Goal: Navigation & Orientation: Find specific page/section

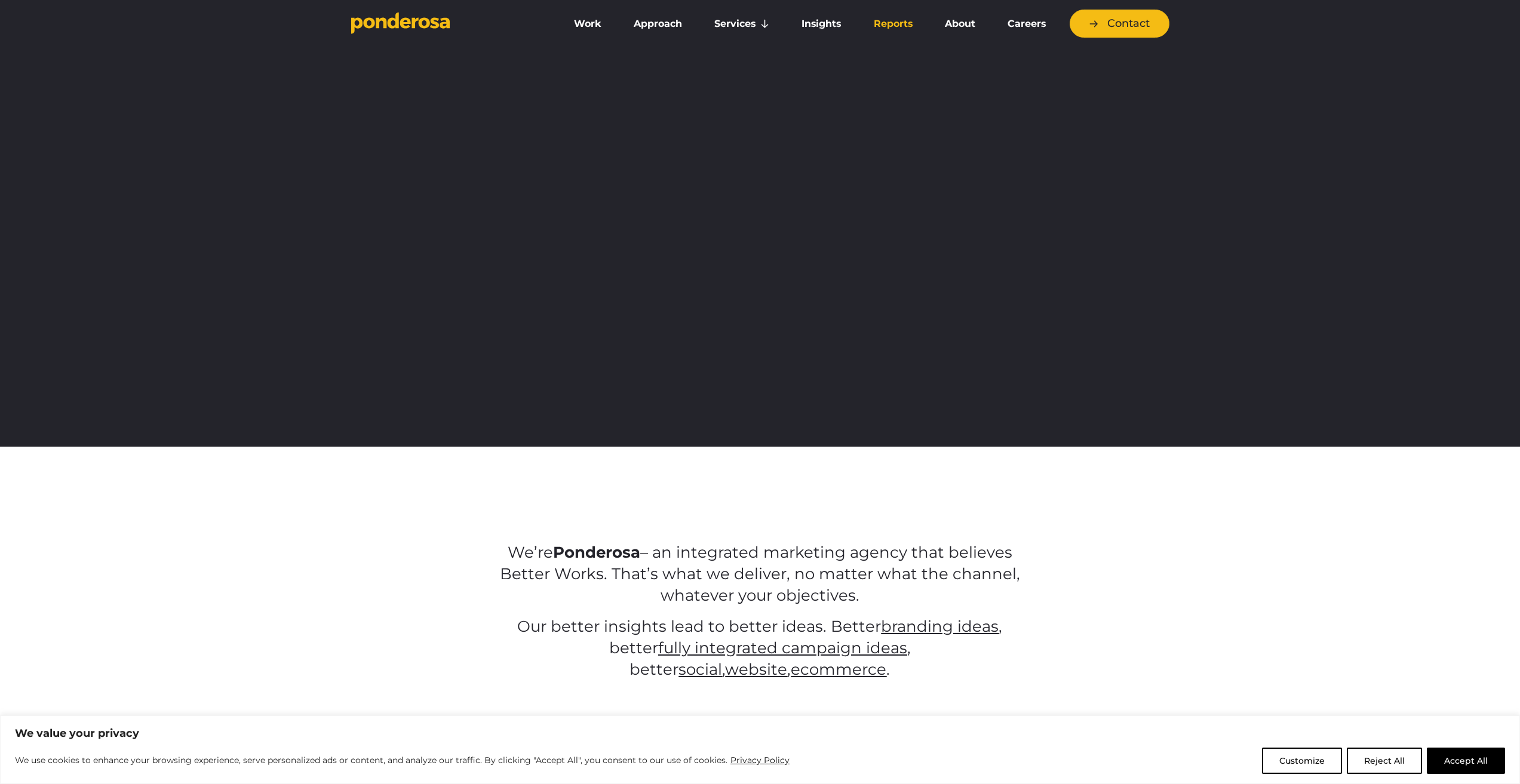
click at [904, 20] on link "Reports" at bounding box center [893, 23] width 66 height 25
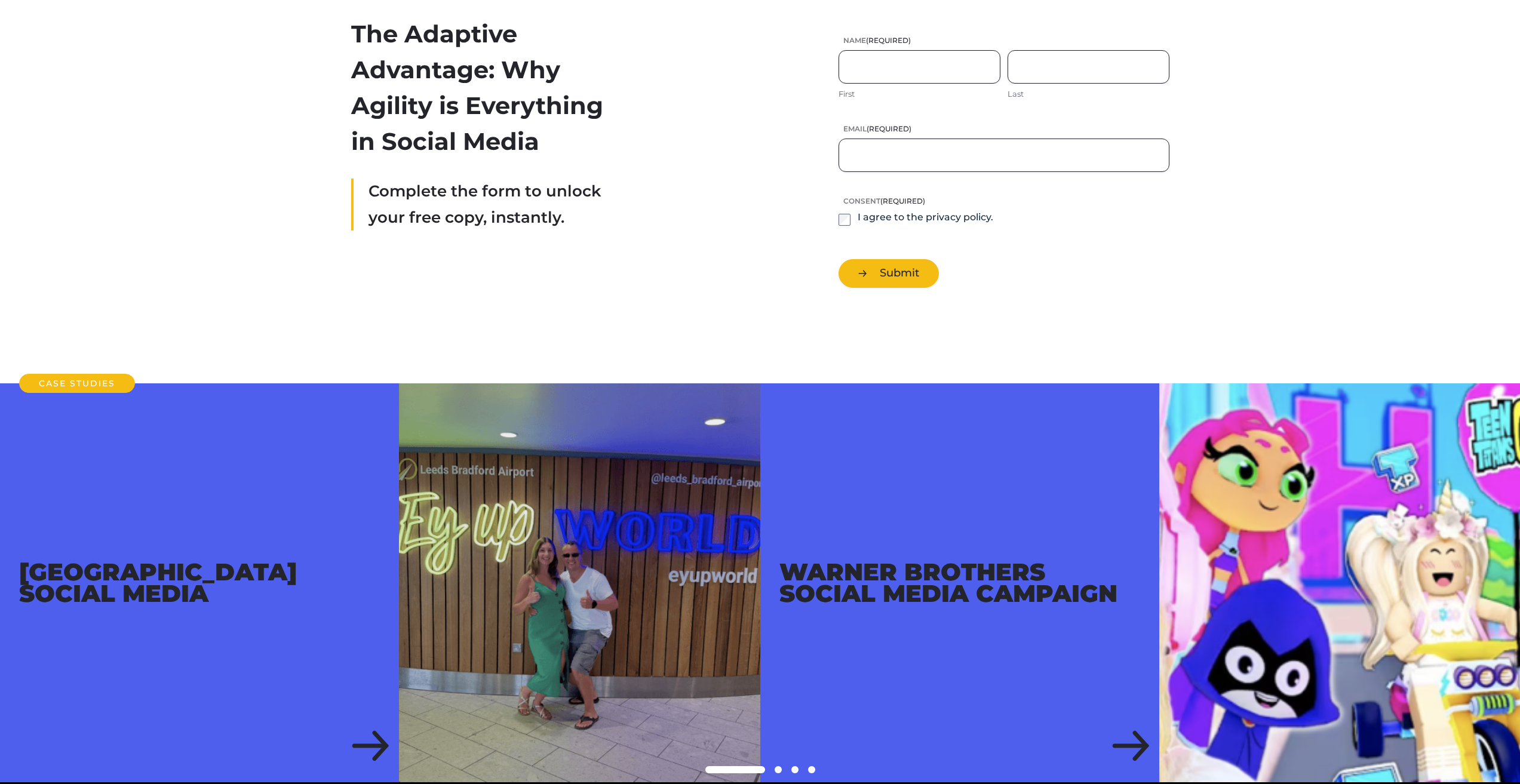
scroll to position [298, 0]
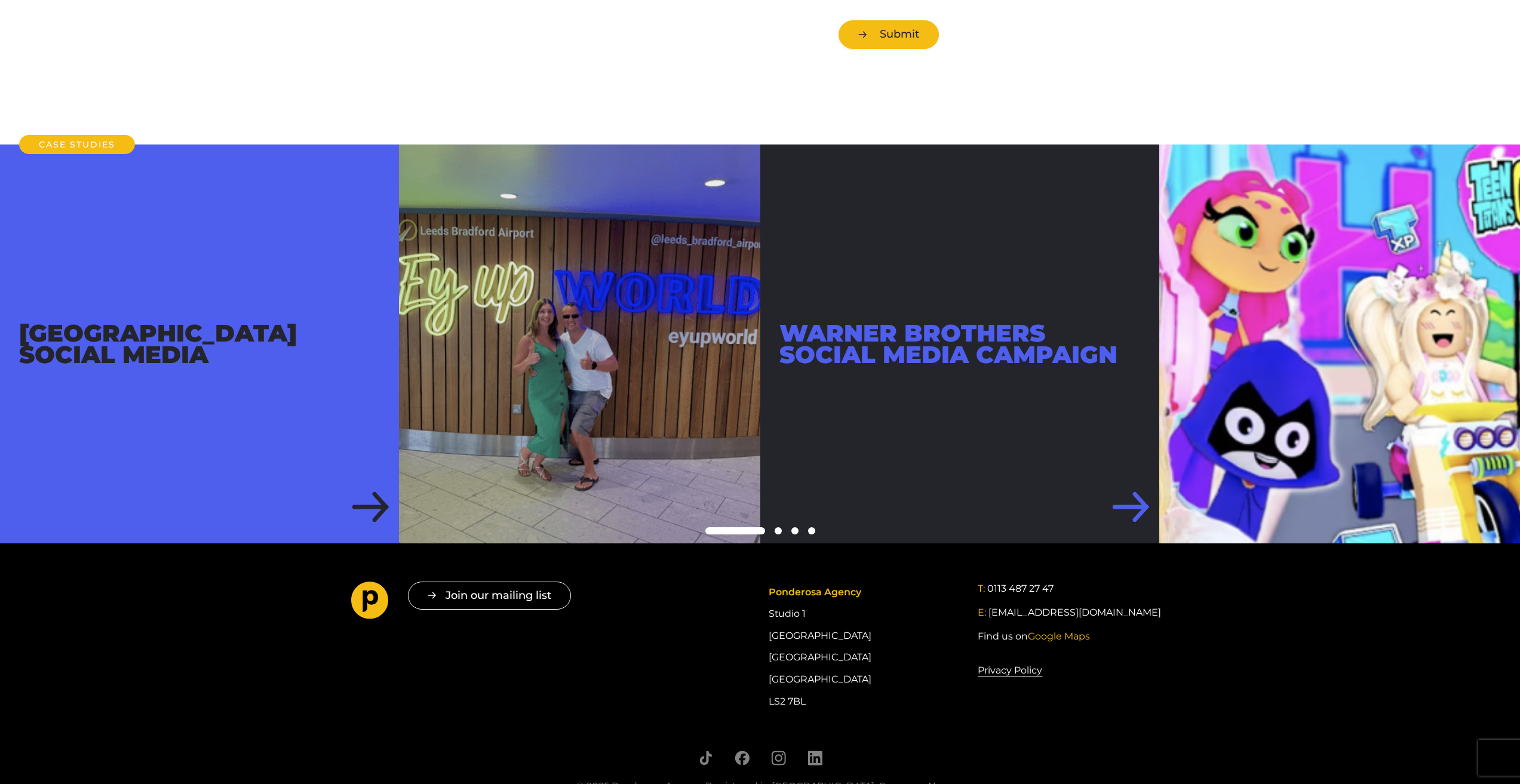
click at [1136, 509] on div "Warner Brothers Social Media Campaign" at bounding box center [960, 344] width 399 height 399
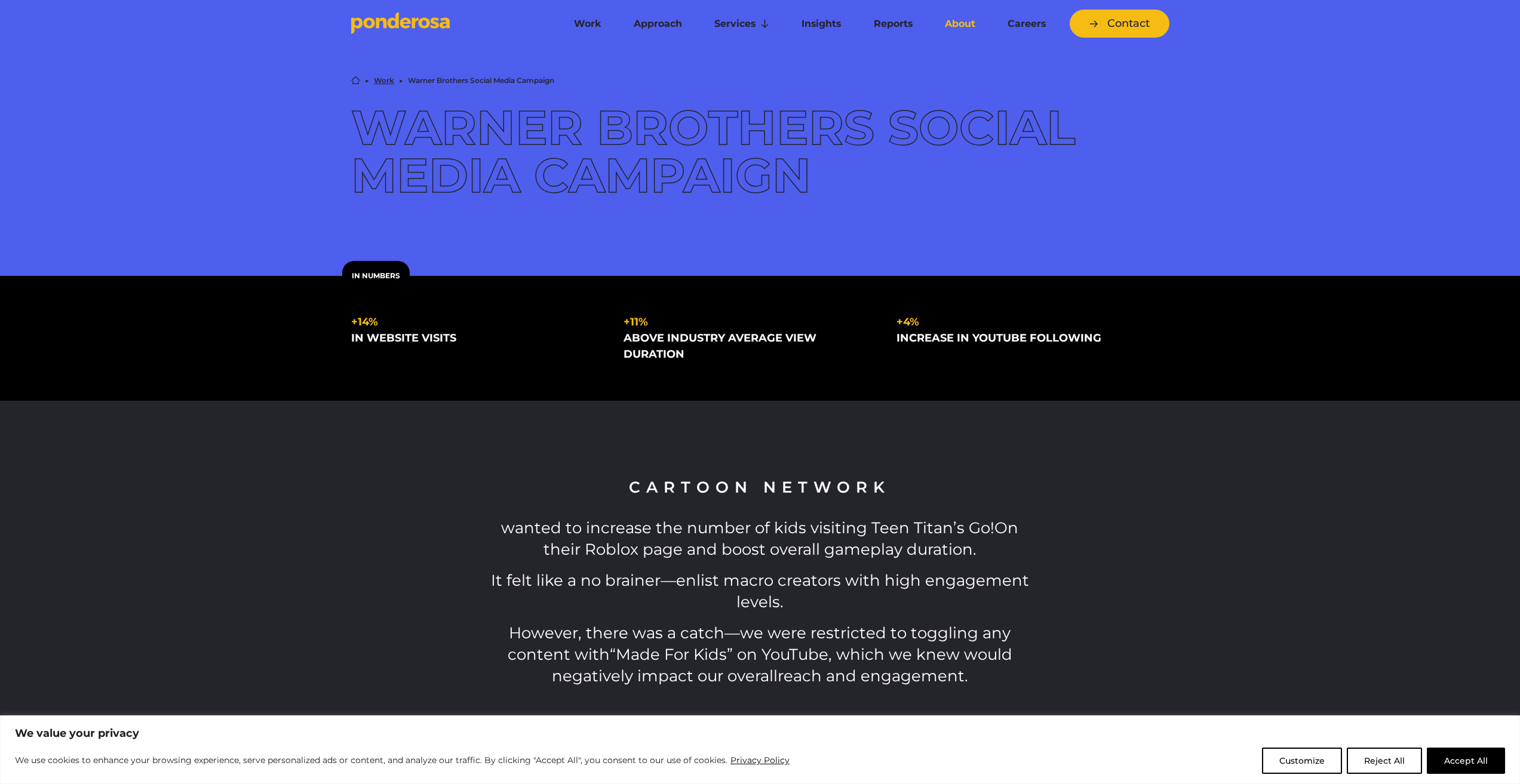
click at [972, 26] on link "About" at bounding box center [960, 23] width 58 height 25
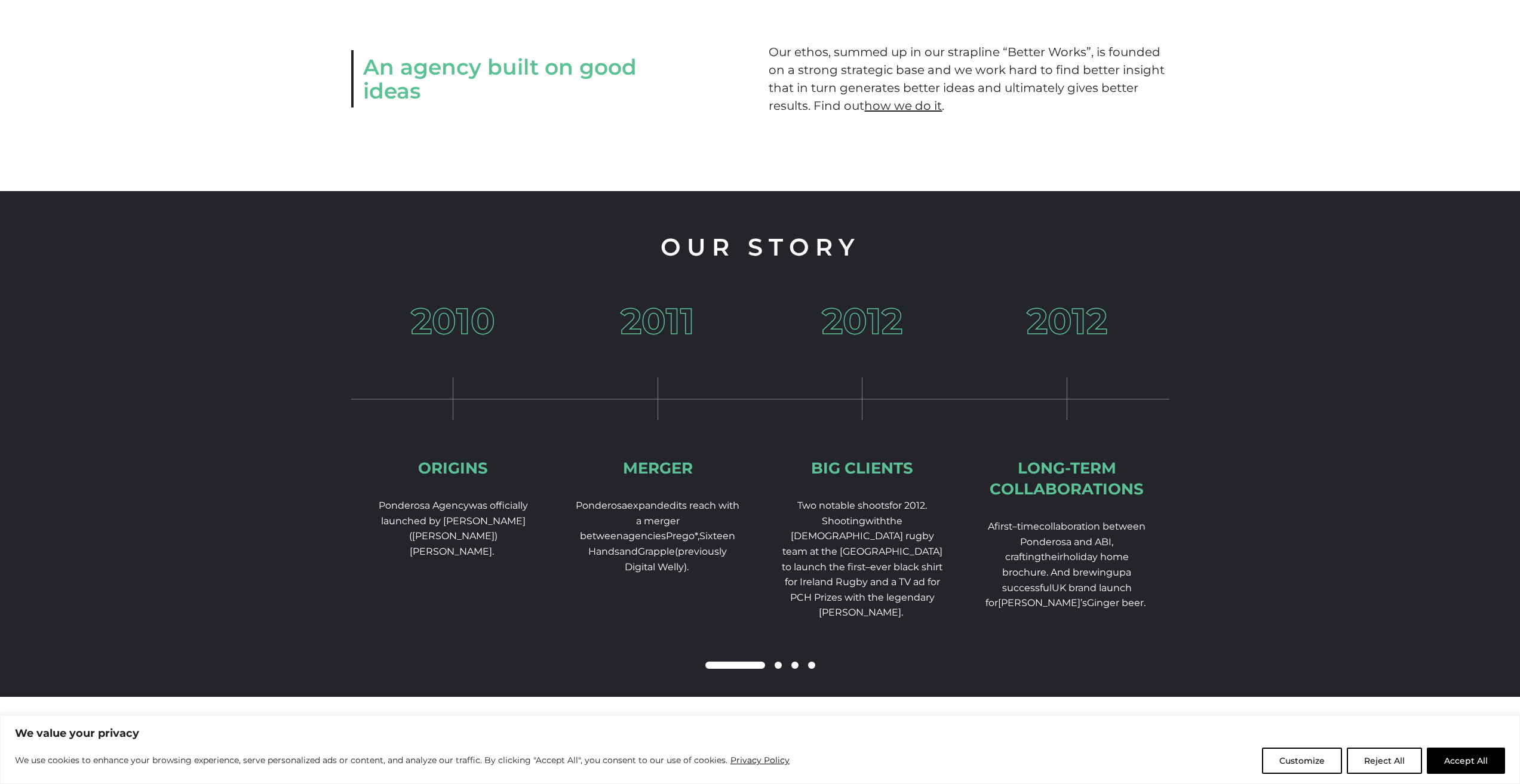
scroll to position [1672, 0]
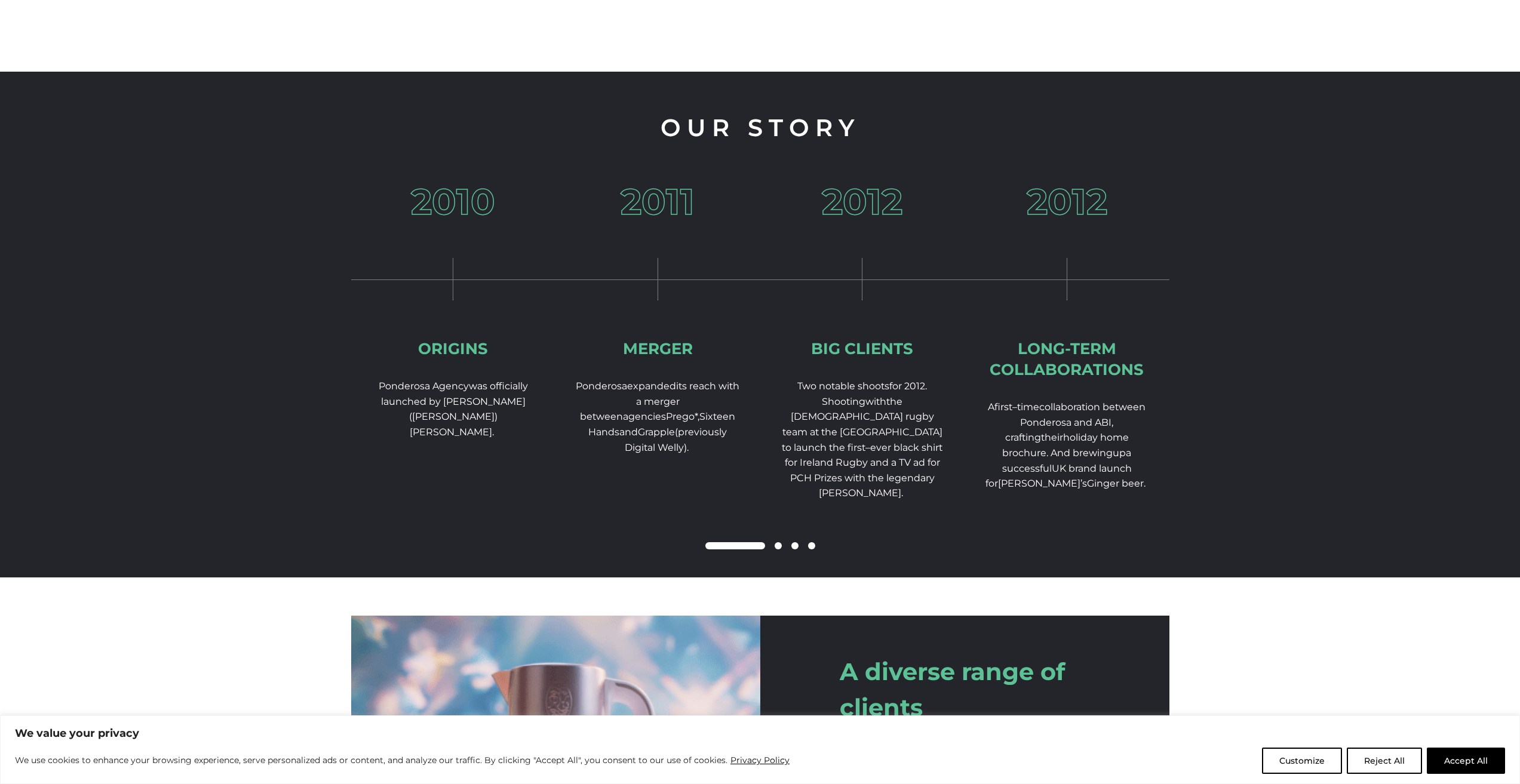
drag, startPoint x: 741, startPoint y: 559, endPoint x: 783, endPoint y: 559, distance: 42.0
click at [783, 553] on div at bounding box center [760, 546] width 818 height 14
click at [779, 550] on span at bounding box center [778, 545] width 7 height 7
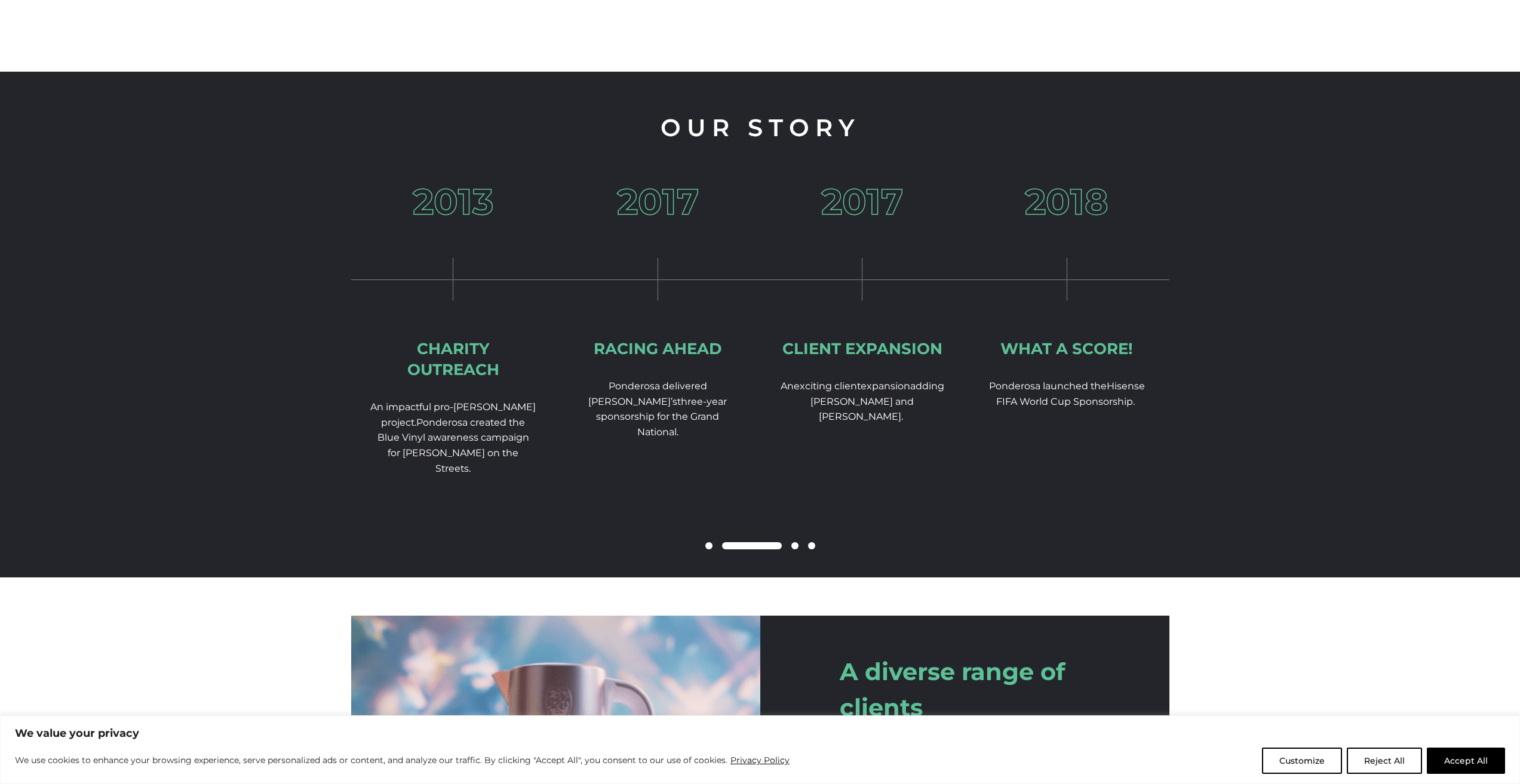
click at [794, 550] on span at bounding box center [795, 545] width 7 height 7
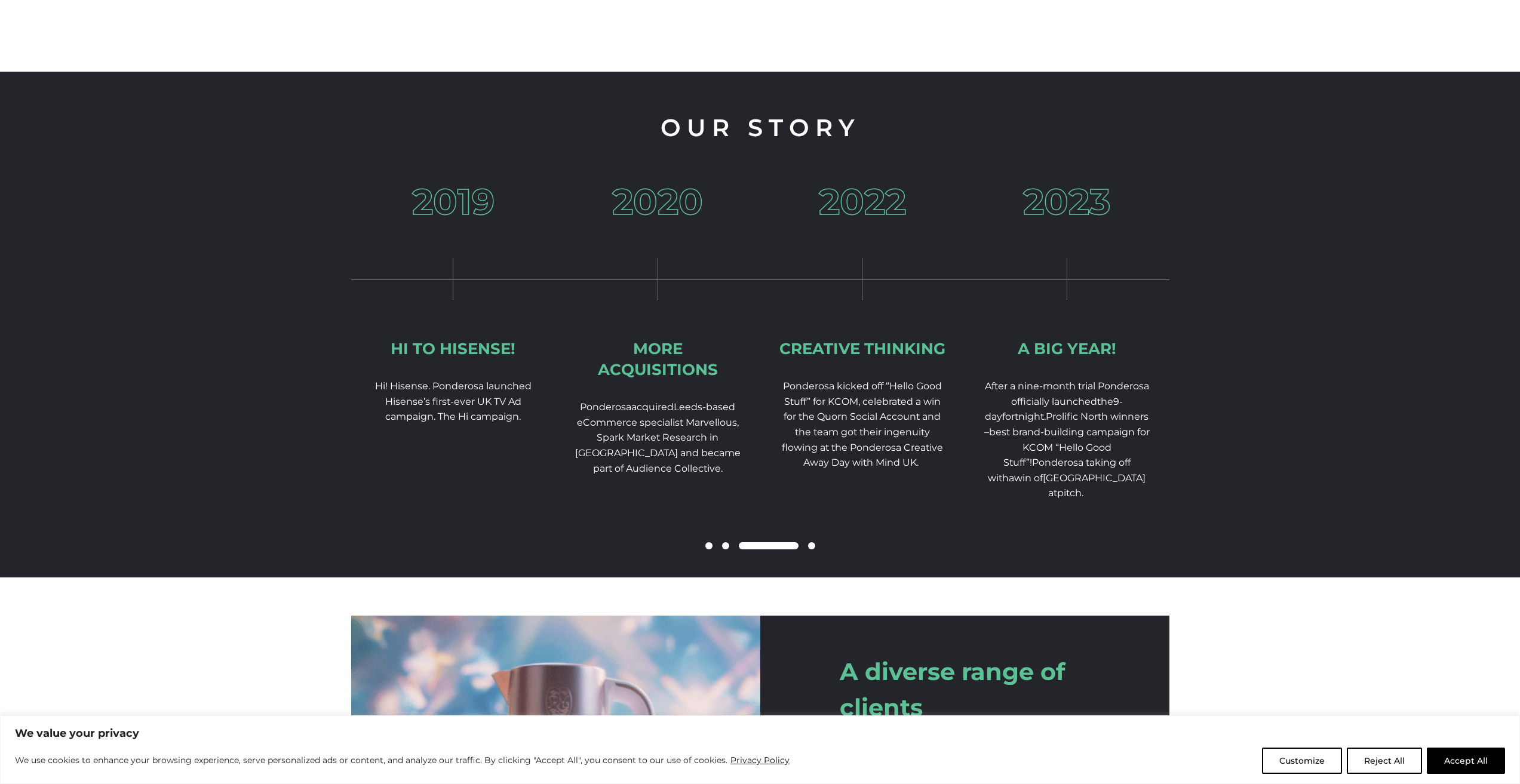
click at [811, 550] on span at bounding box center [812, 545] width 7 height 7
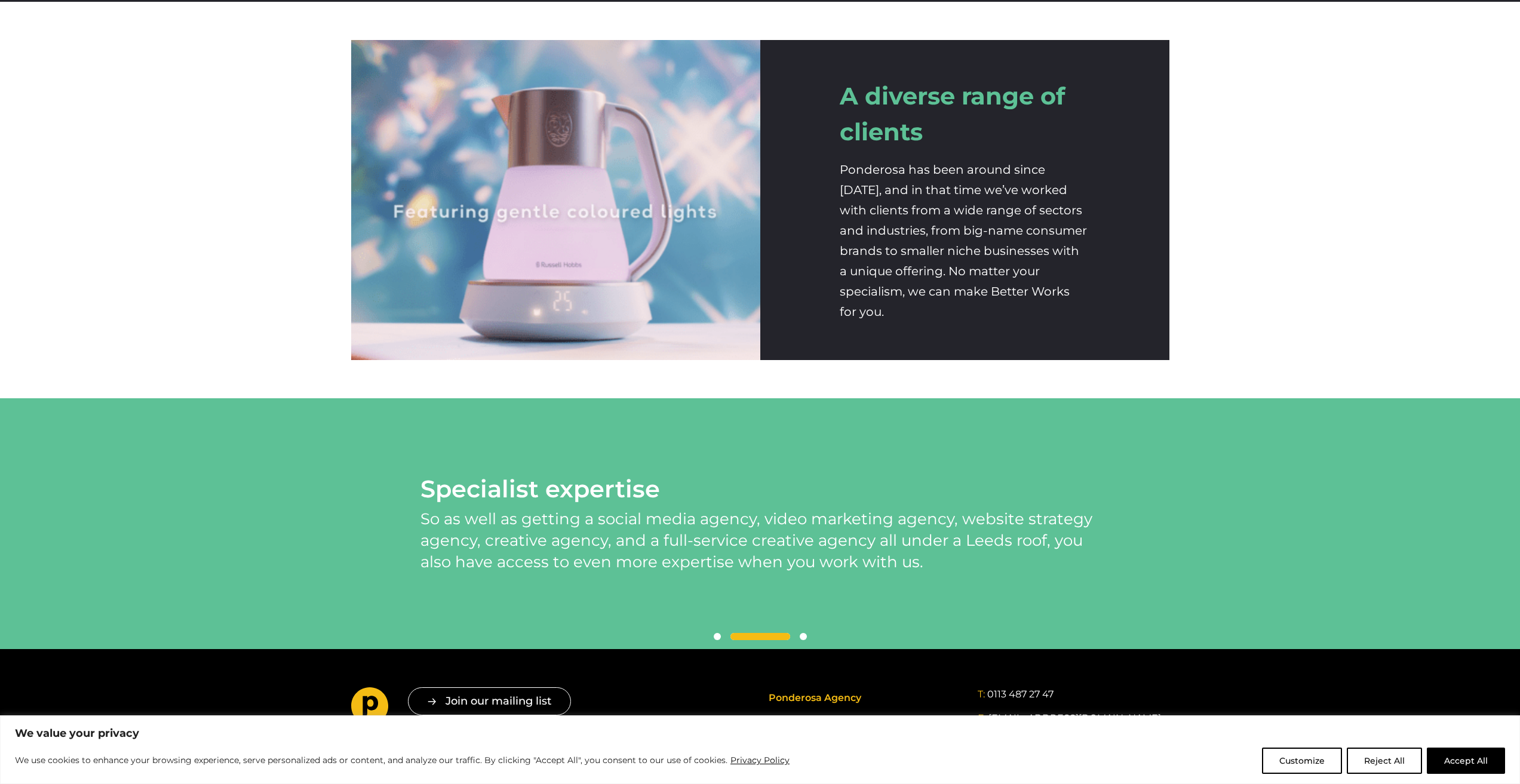
scroll to position [2188, 0]
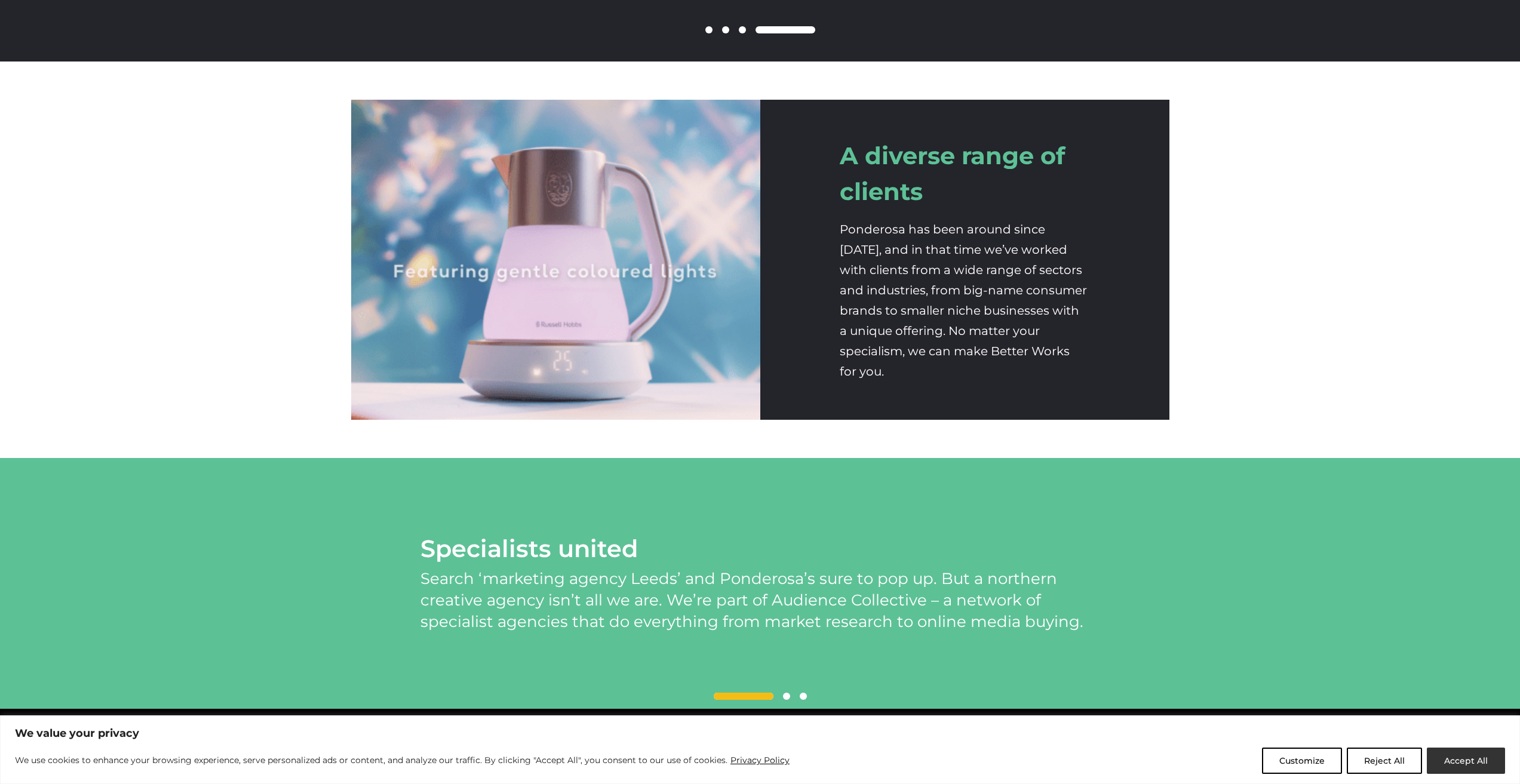
click at [1483, 764] on button "Accept All" at bounding box center [1466, 760] width 78 height 26
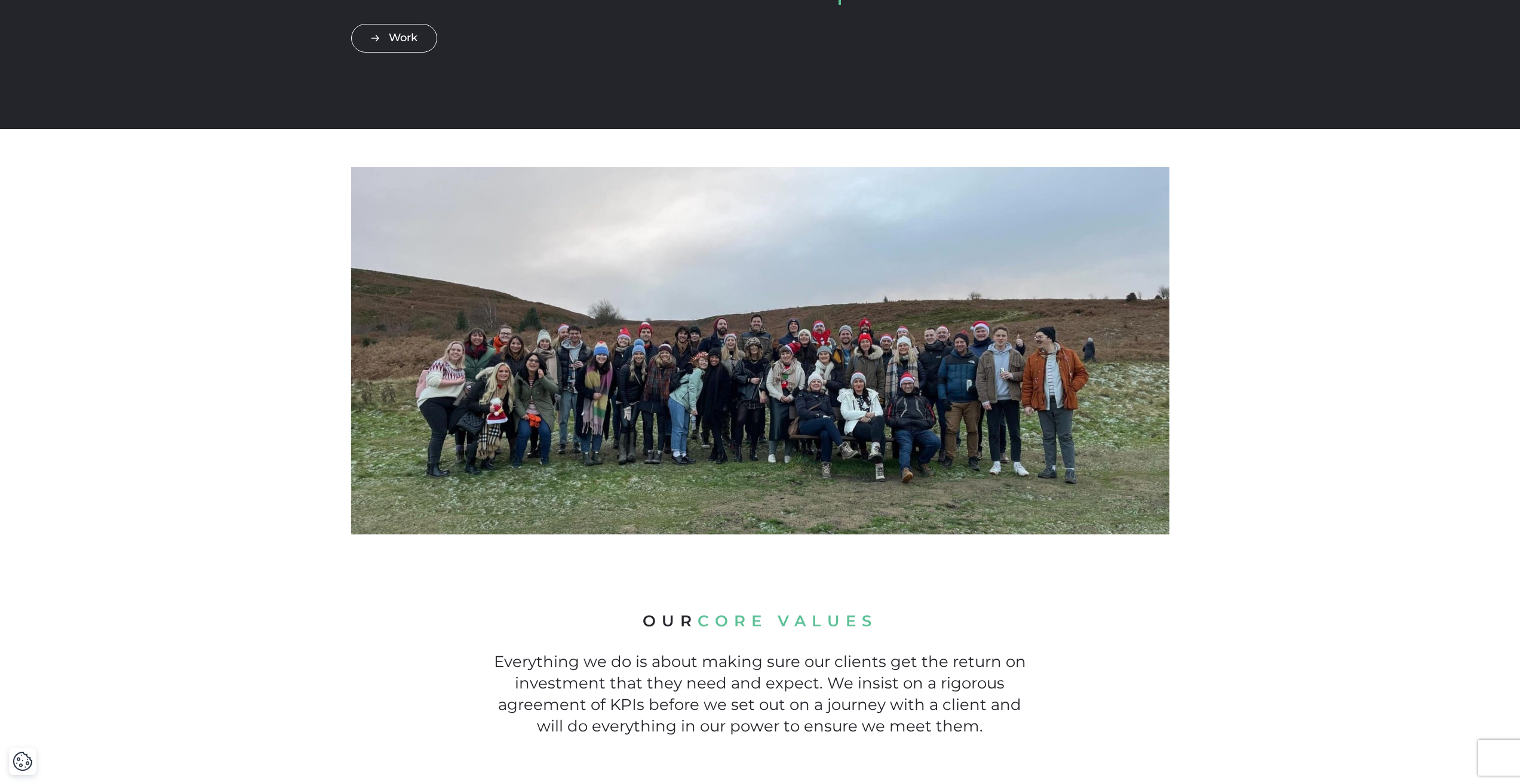
scroll to position [0, 0]
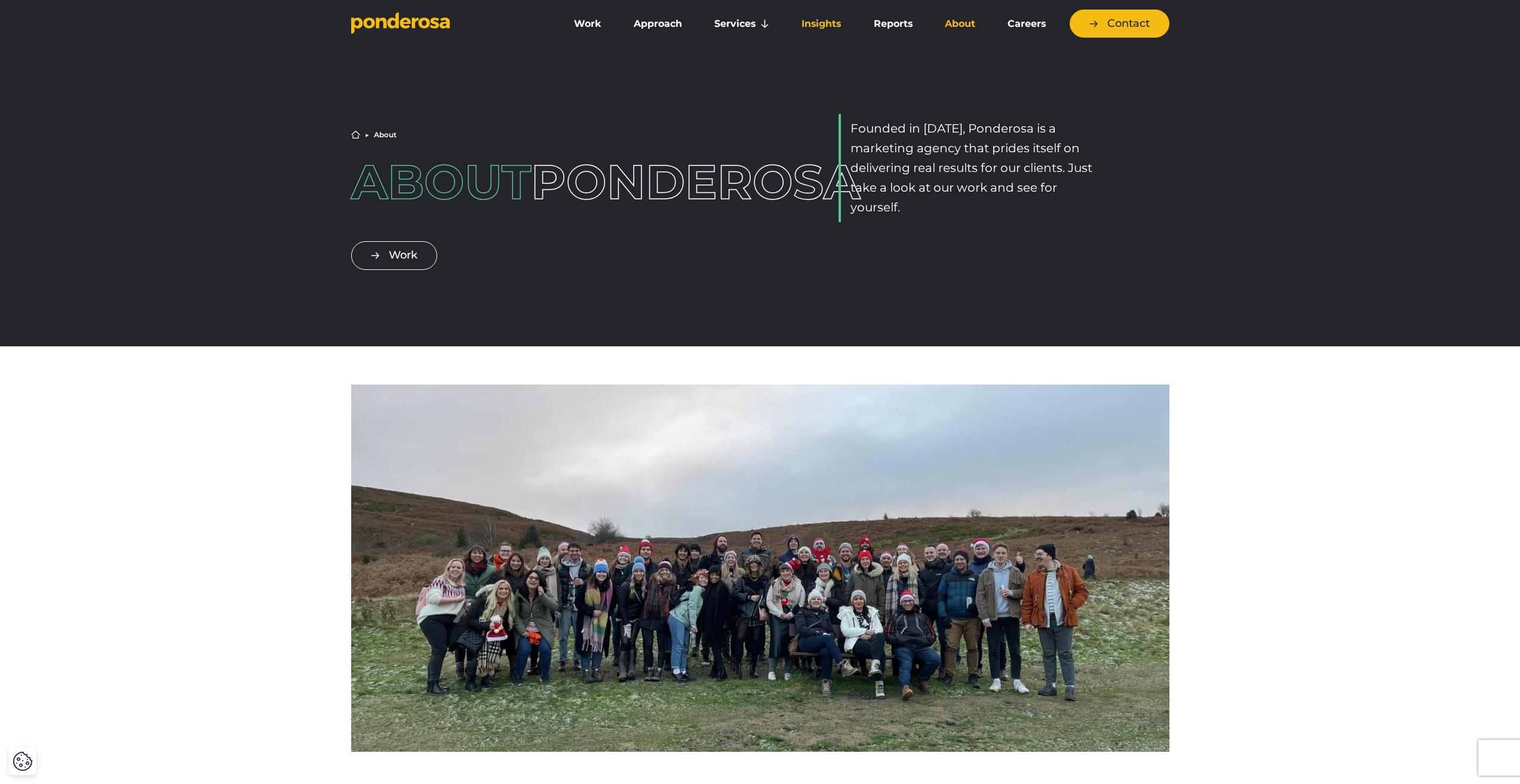
click at [823, 22] on link "Insights" at bounding box center [821, 23] width 66 height 25
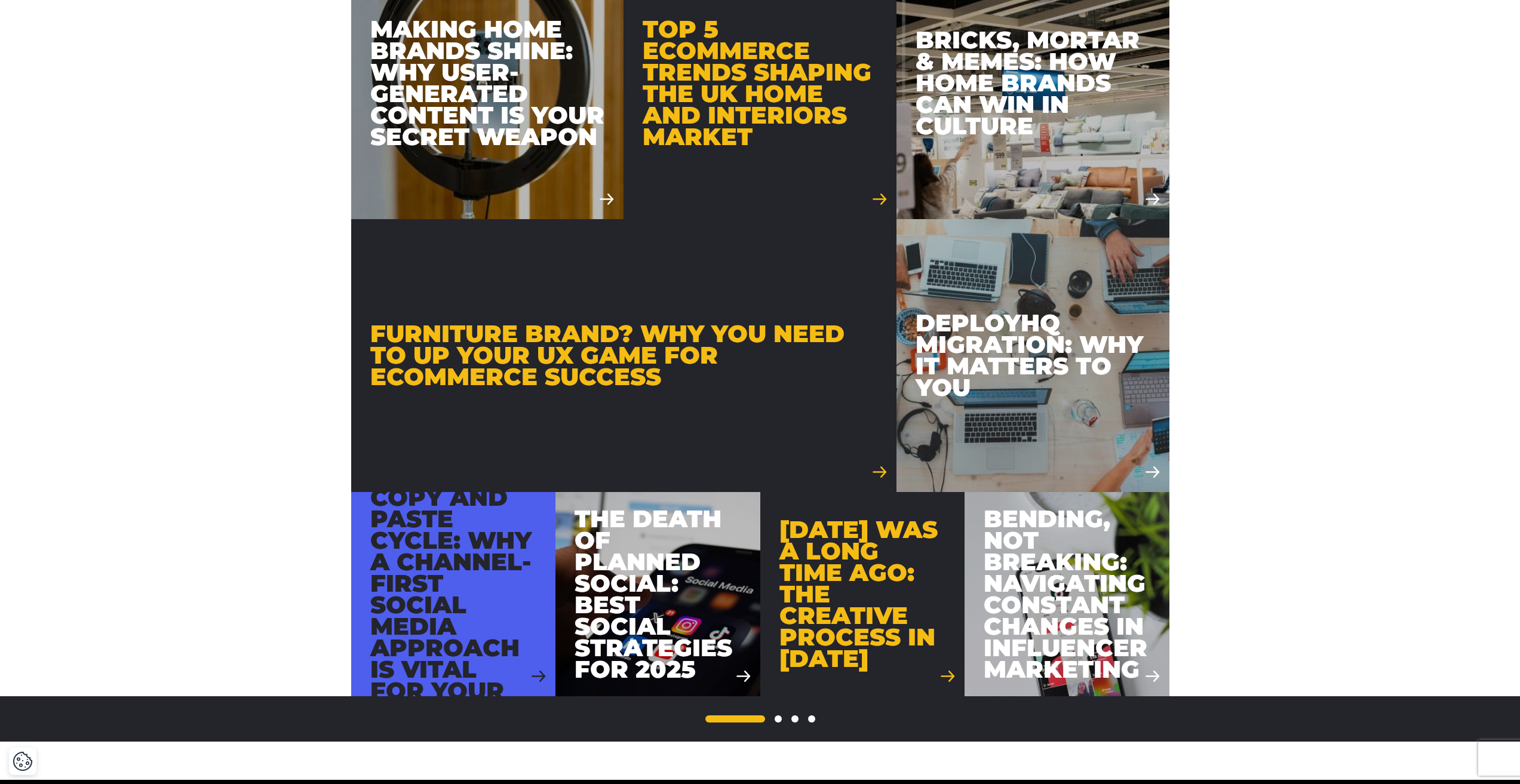
scroll to position [1015, 0]
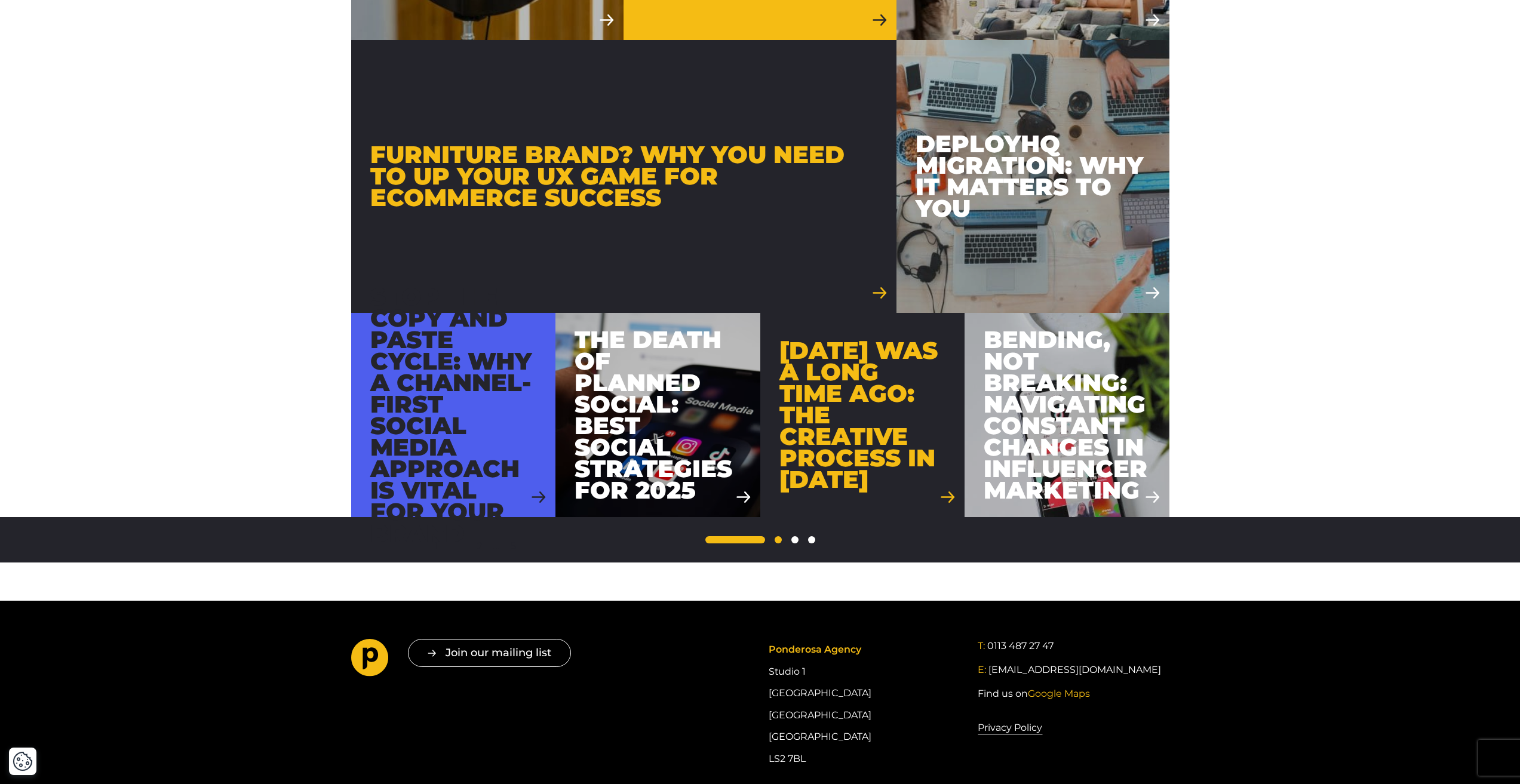
click at [778, 539] on link "2" at bounding box center [778, 539] width 7 height 7
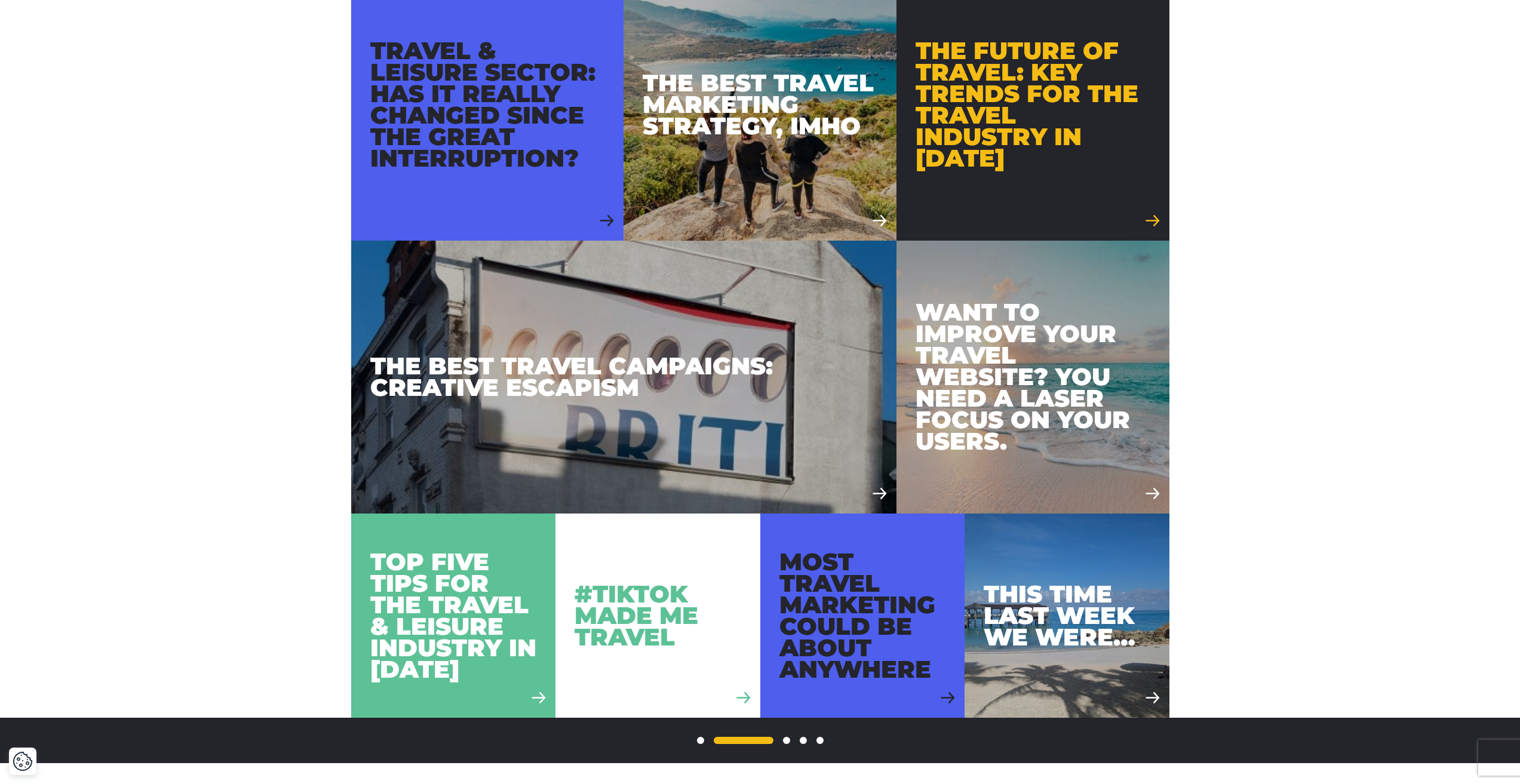
scroll to position [358, 0]
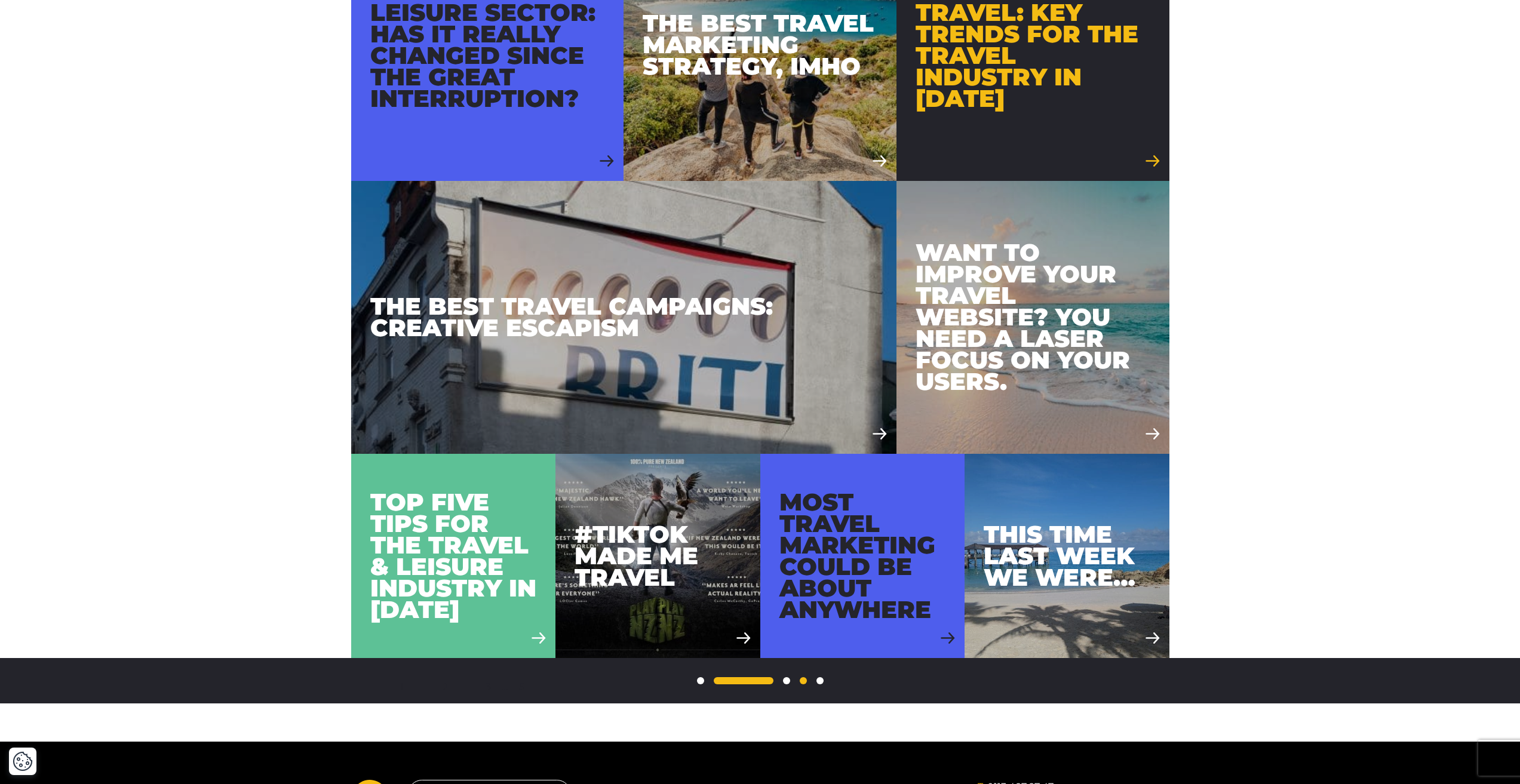
click at [800, 681] on span "…" at bounding box center [803, 680] width 7 height 7
click at [800, 680] on span "…" at bounding box center [803, 680] width 7 height 7
click at [820, 680] on link "5" at bounding box center [820, 680] width 7 height 7
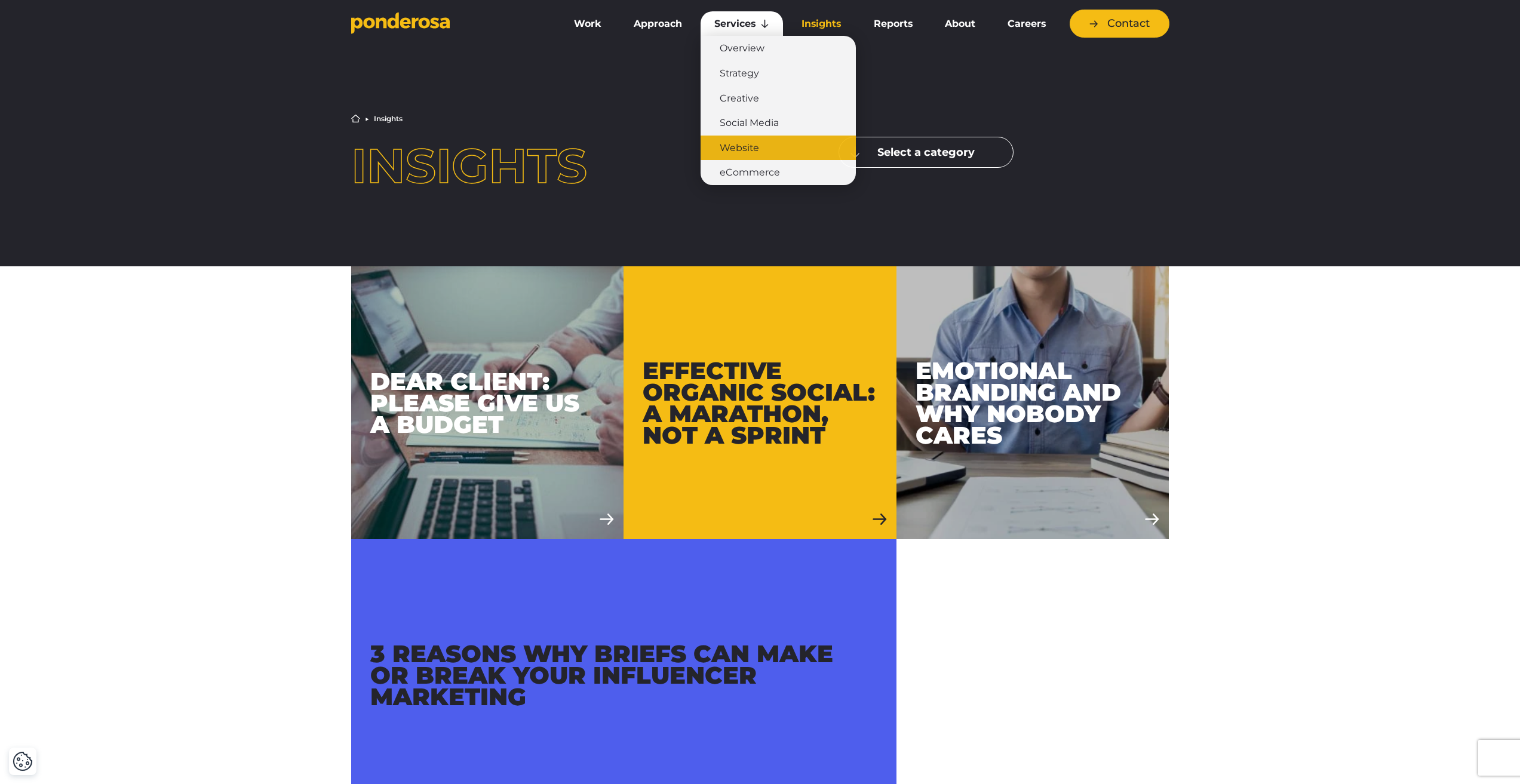
click at [747, 144] on link "Website" at bounding box center [778, 147] width 155 height 25
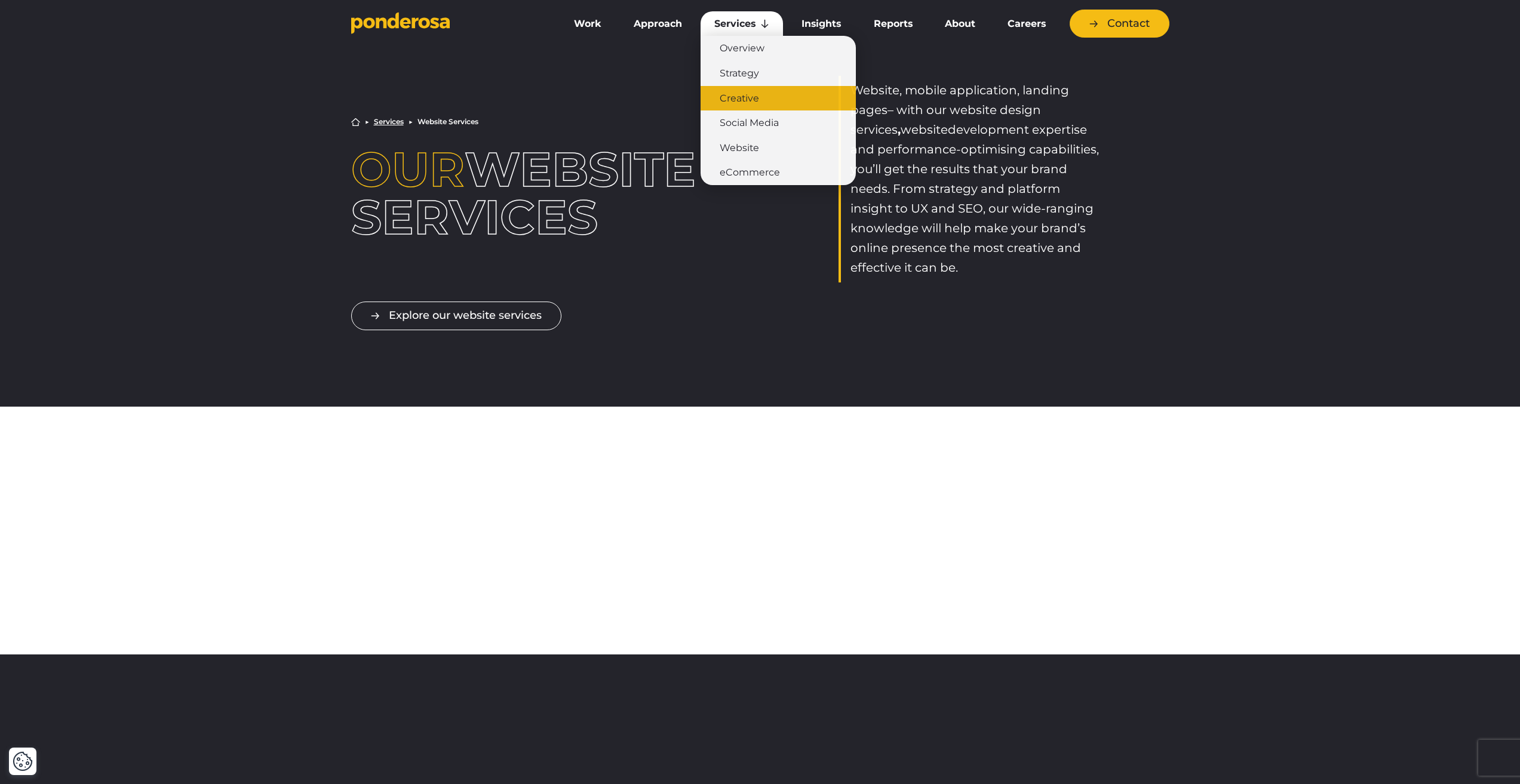
click at [743, 96] on link "Creative" at bounding box center [778, 98] width 155 height 25
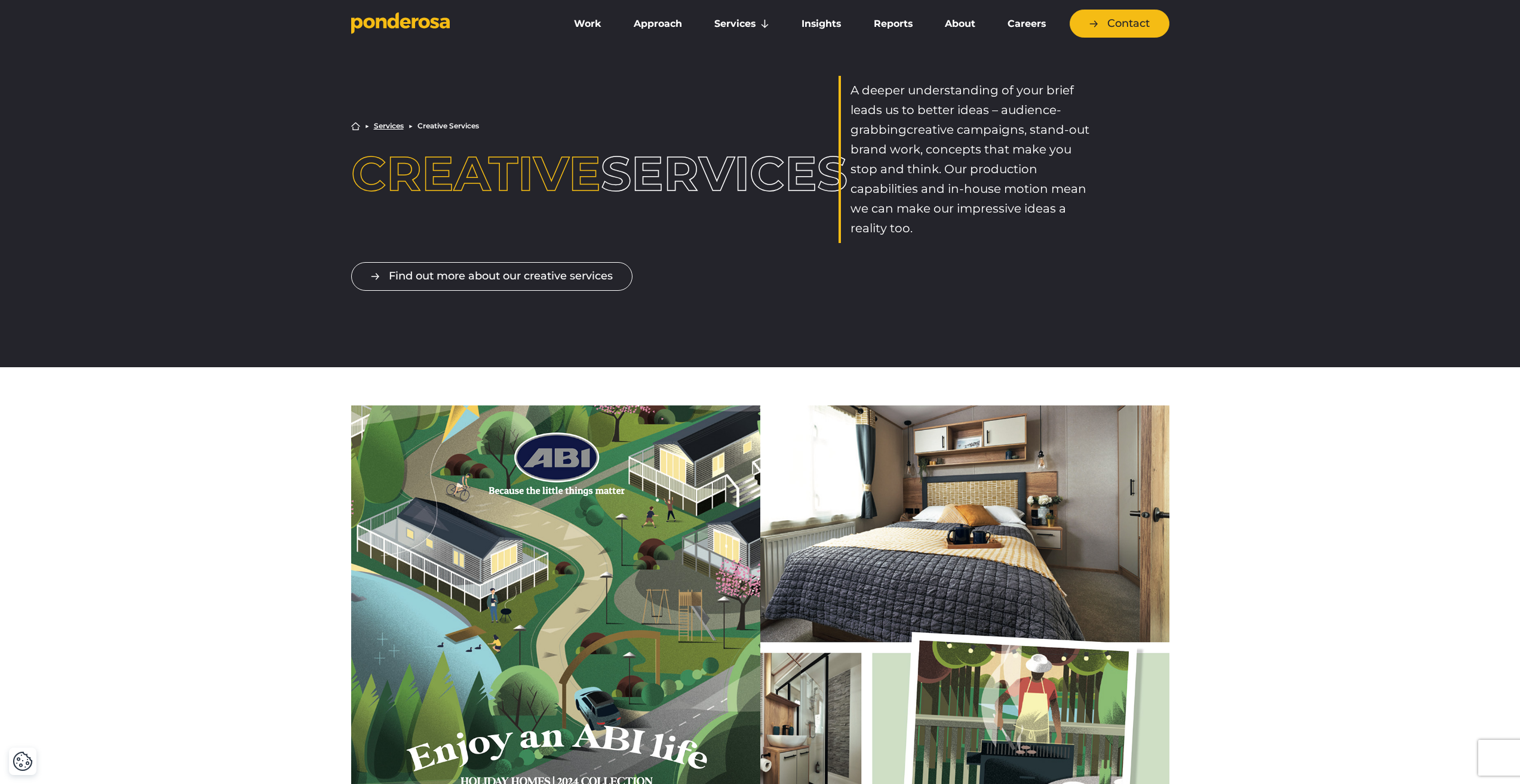
scroll to position [358, 0]
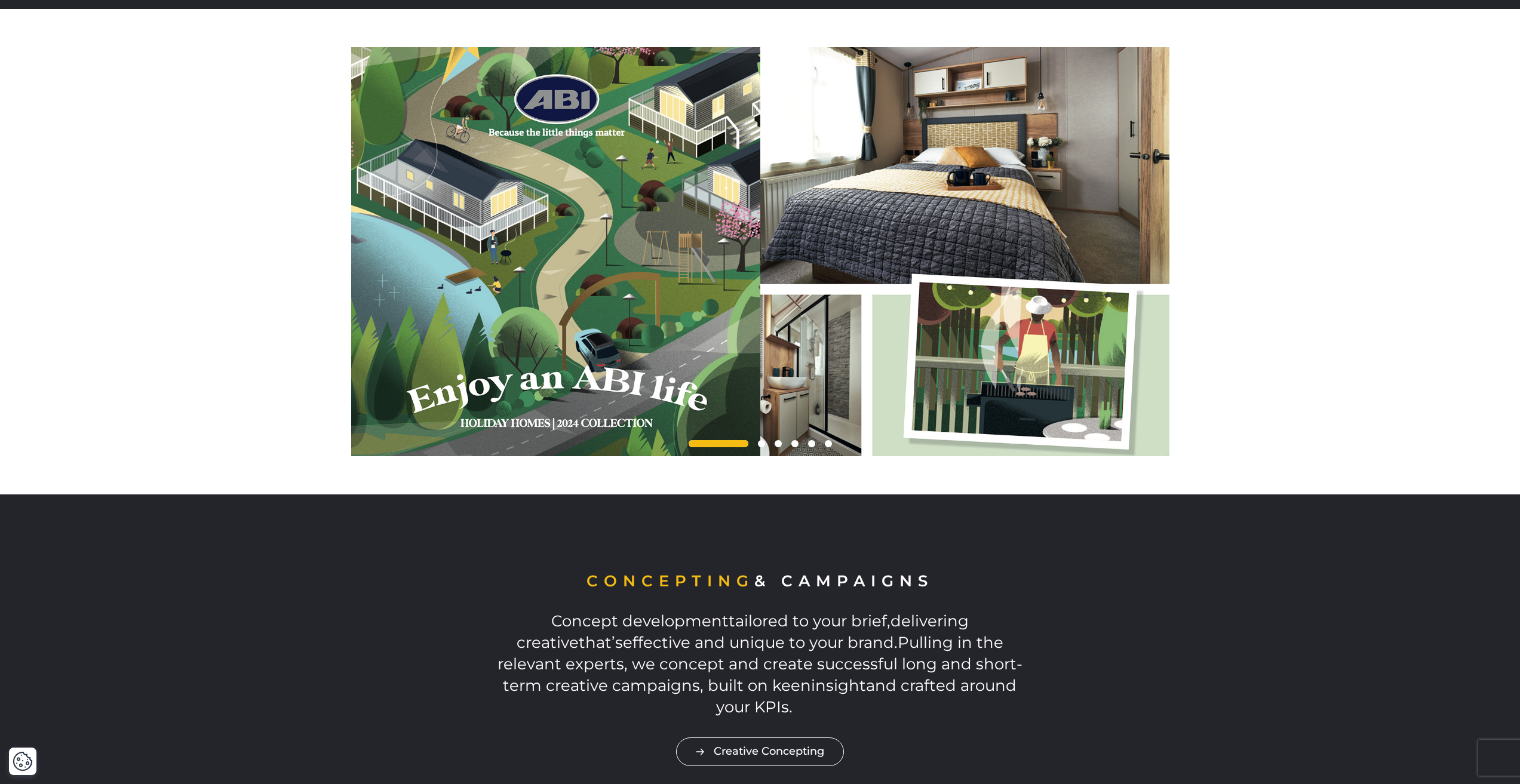
click at [761, 440] on span at bounding box center [761, 443] width 7 height 7
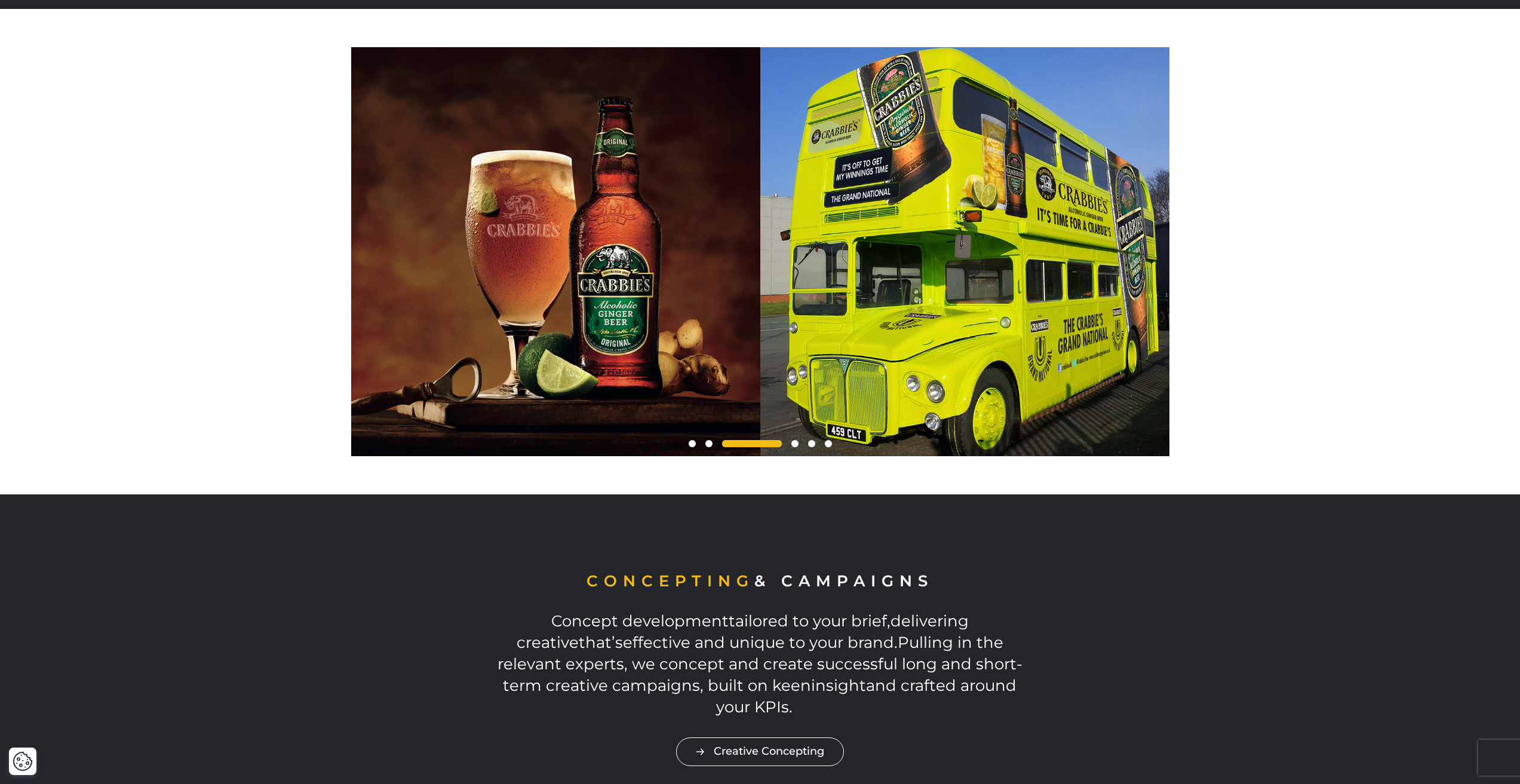
click at [777, 440] on span at bounding box center [752, 443] width 60 height 7
click at [793, 440] on span at bounding box center [795, 443] width 7 height 7
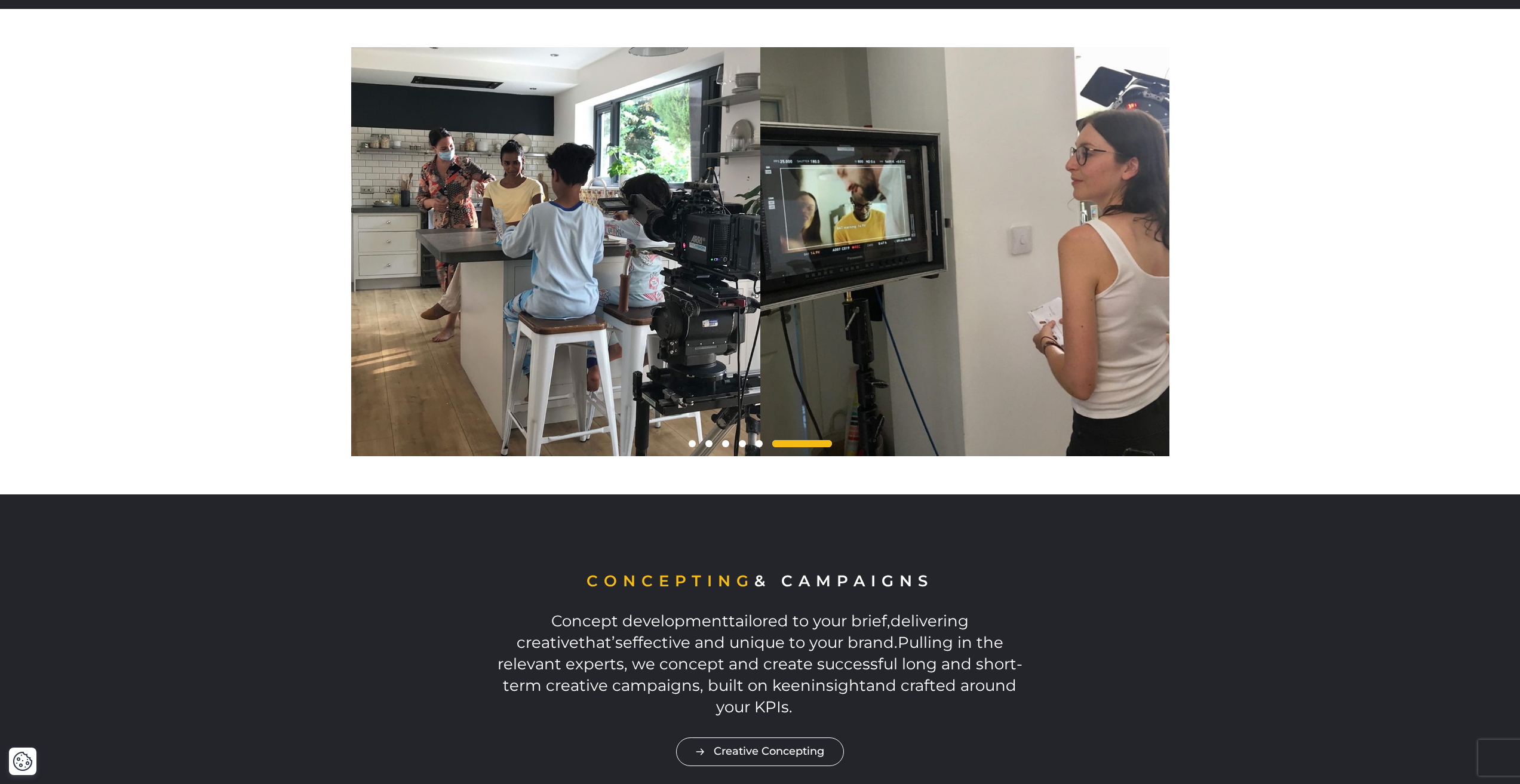
click at [824, 440] on span at bounding box center [802, 443] width 60 height 7
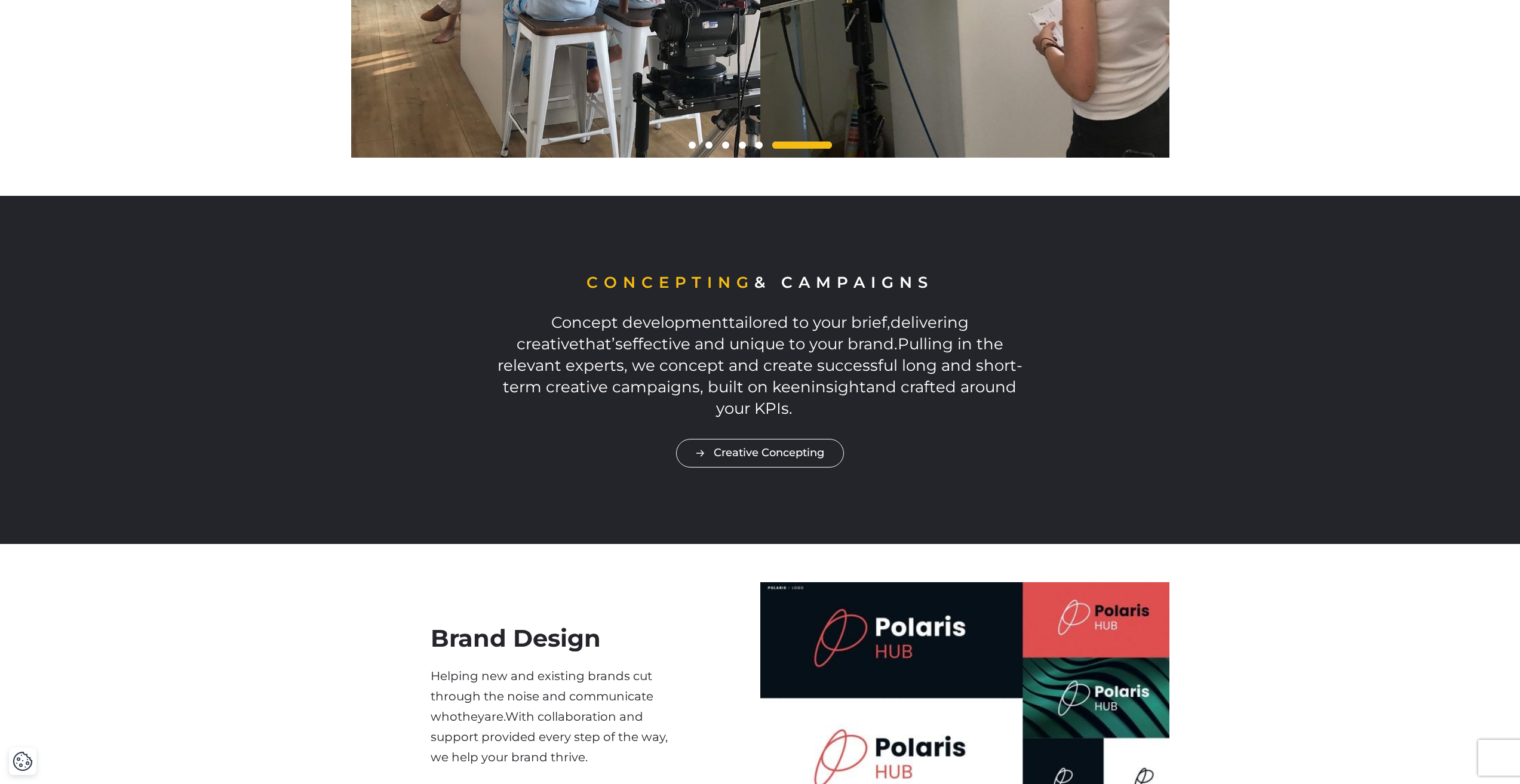
scroll to position [717, 0]
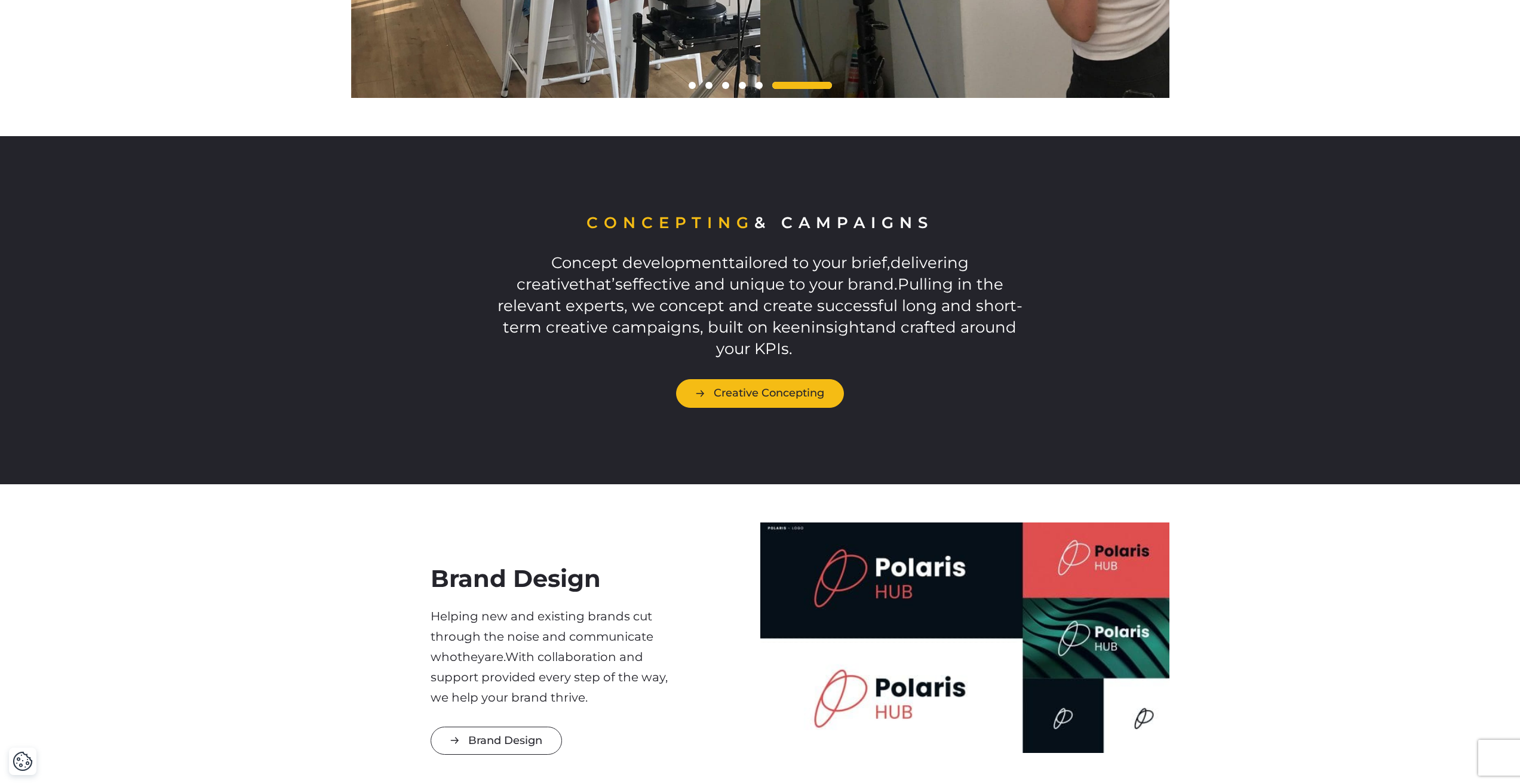
click at [773, 379] on link "Creative Concepting" at bounding box center [760, 393] width 168 height 28
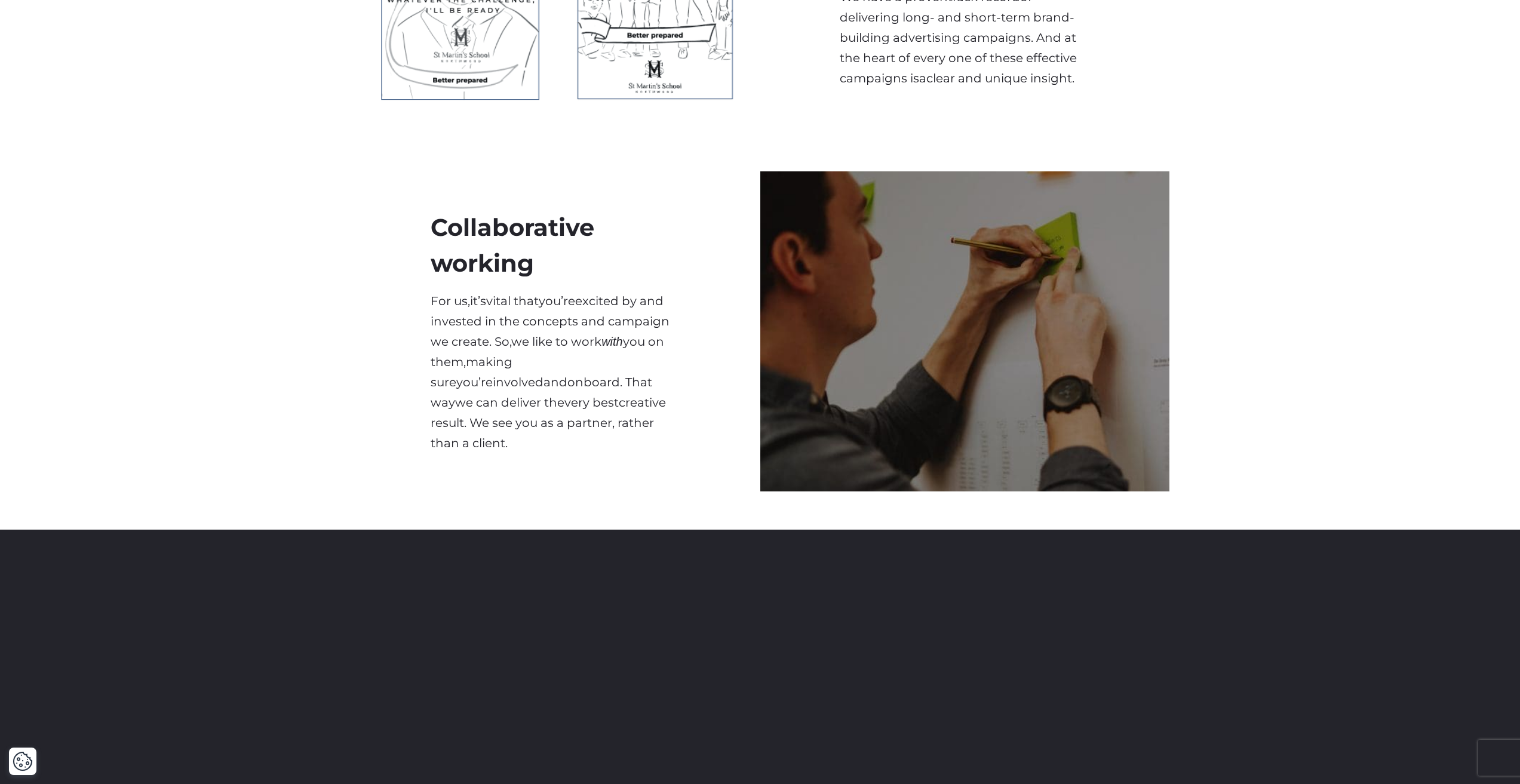
scroll to position [1791, 0]
